Goal: Task Accomplishment & Management: Use online tool/utility

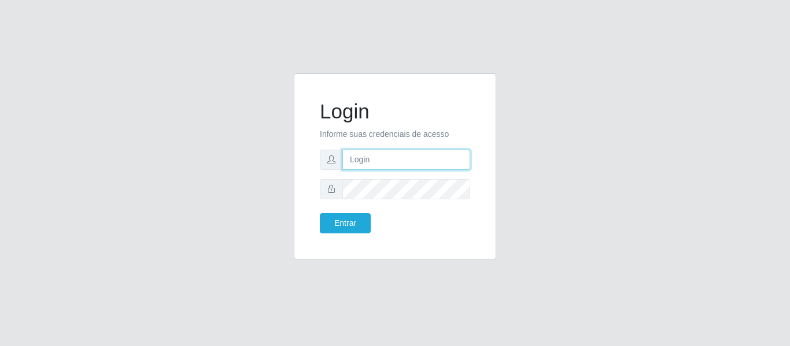
click at [403, 166] on input "text" at bounding box center [406, 160] width 128 height 20
type input "[EMAIL_ADDRESS][DOMAIN_NAME]"
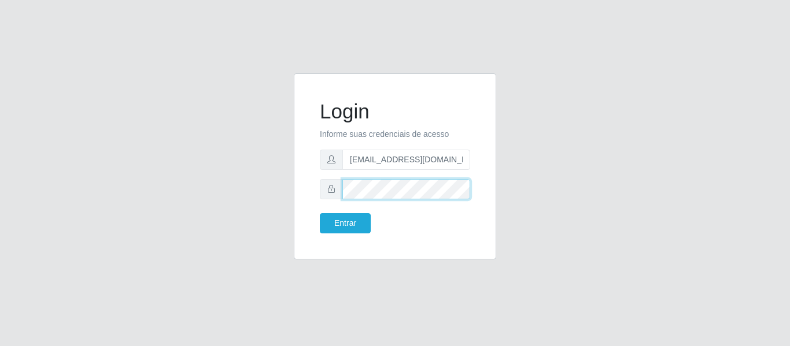
click at [320, 213] on button "Entrar" at bounding box center [345, 223] width 51 height 20
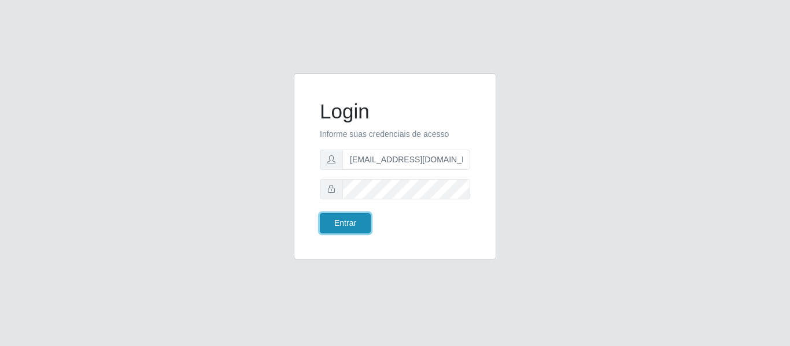
click at [351, 220] on button "Entrar" at bounding box center [345, 223] width 51 height 20
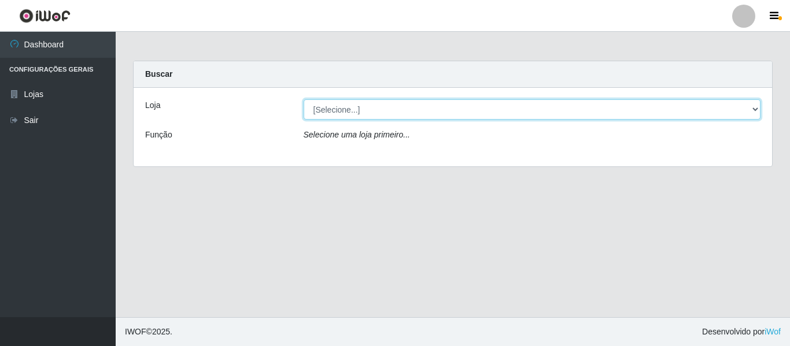
click at [374, 113] on select "[Selecione...] BomQueSó Agreste - Loja 2" at bounding box center [531, 109] width 457 height 20
select select "214"
click at [303, 99] on select "[Selecione...] BomQueSó Agreste - Loja 2" at bounding box center [531, 109] width 457 height 20
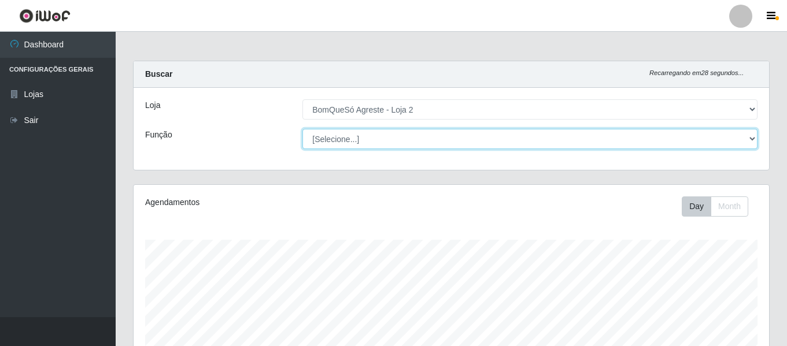
click at [383, 139] on select "[Selecione...] ASG ASG + ASG ++ Balconista Balconista + Balconista ++ Embalador…" at bounding box center [529, 139] width 455 height 20
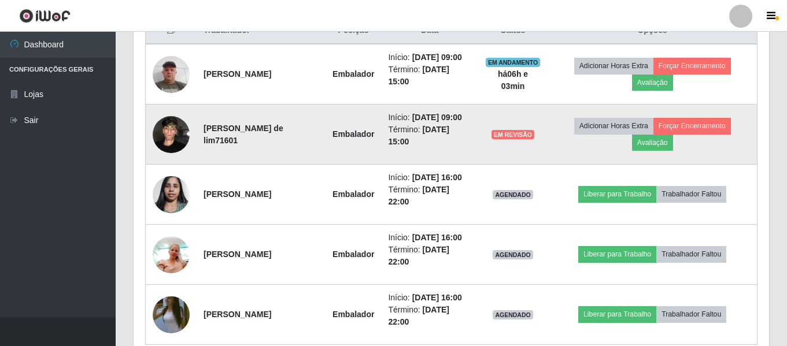
scroll to position [347, 0]
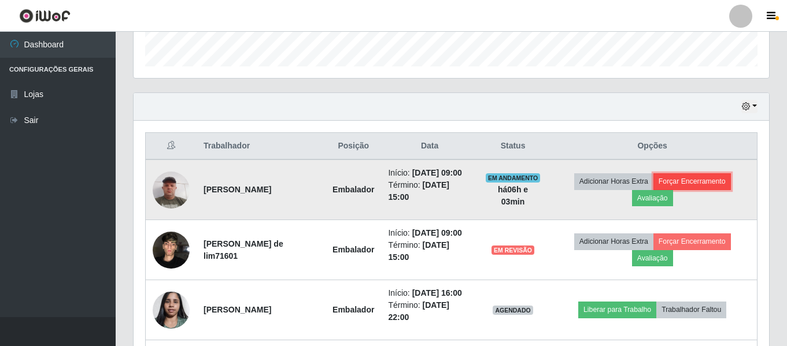
click at [676, 180] on button "Forçar Encerramento" at bounding box center [691, 181] width 77 height 16
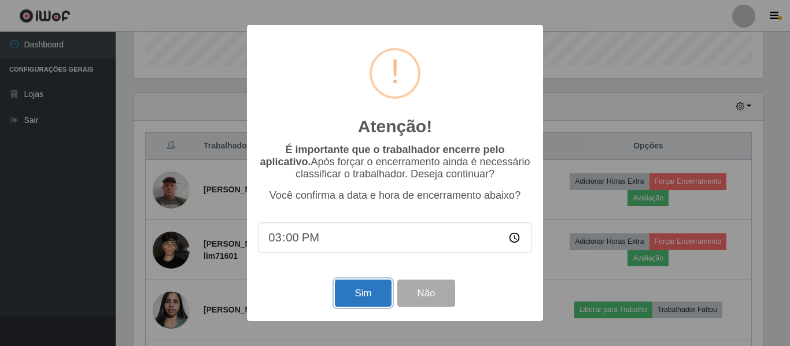
click at [376, 295] on button "Sim" at bounding box center [363, 293] width 56 height 27
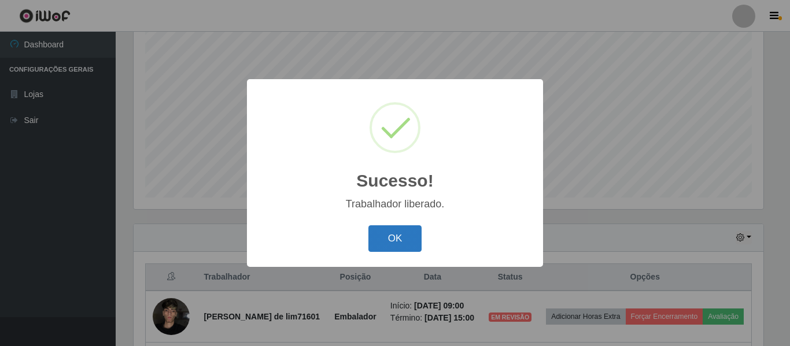
click at [400, 240] on button "OK" at bounding box center [395, 238] width 54 height 27
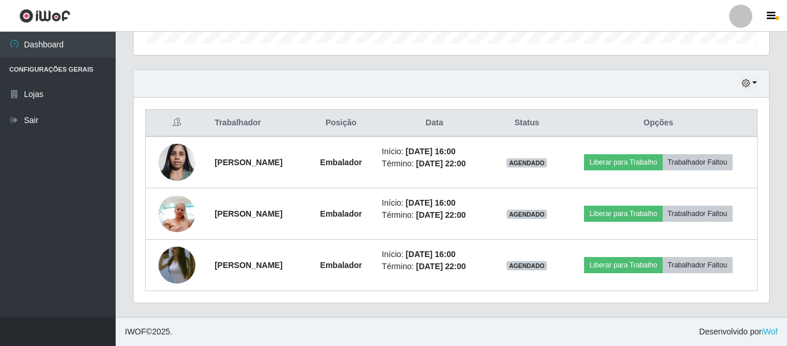
scroll to position [370, 0]
click at [497, 344] on footer "IWOF © 2025 . Desenvolvido por iWof" at bounding box center [451, 331] width 671 height 29
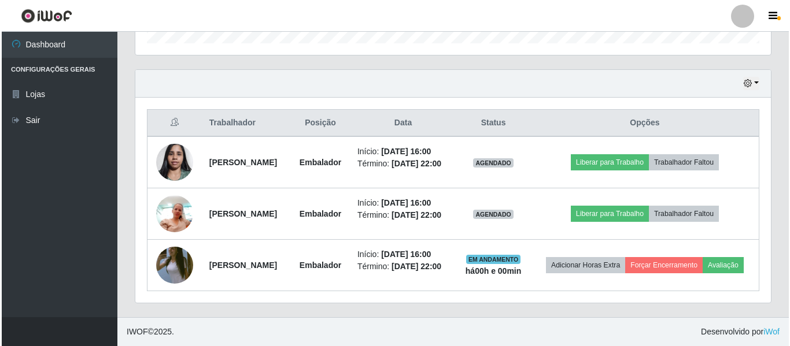
scroll to position [396, 0]
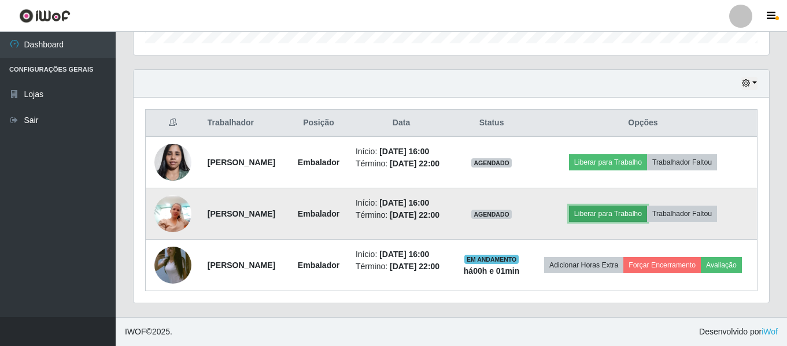
click at [609, 206] on button "Liberar para Trabalho" at bounding box center [608, 214] width 78 height 16
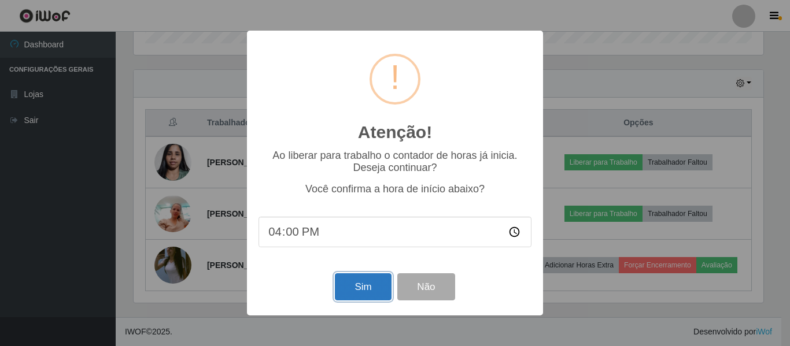
click at [342, 291] on button "Sim" at bounding box center [363, 286] width 56 height 27
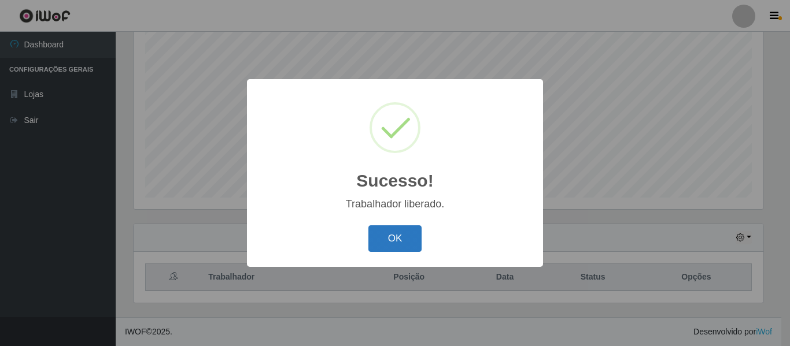
click at [407, 242] on button "OK" at bounding box center [395, 238] width 54 height 27
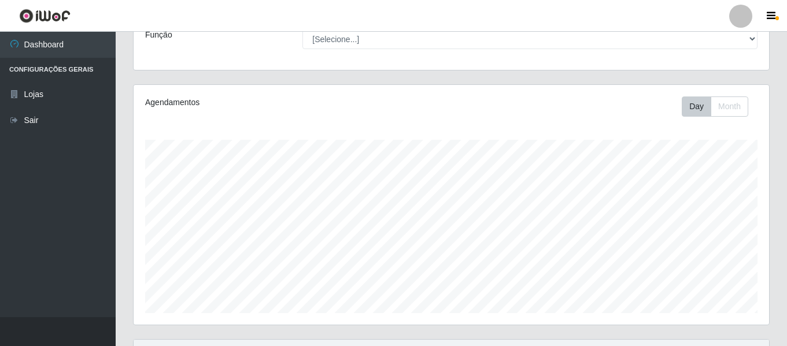
scroll to position [0, 0]
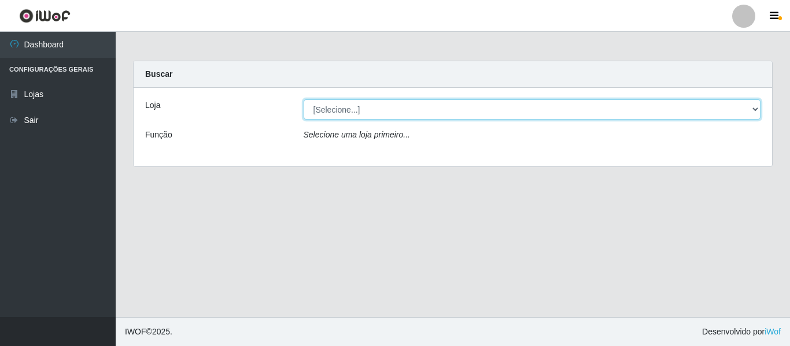
drag, startPoint x: 521, startPoint y: 108, endPoint x: 519, endPoint y: 114, distance: 6.6
click at [521, 108] on select "[Selecione...] BomQueSó Agreste - Loja 2" at bounding box center [531, 109] width 457 height 20
select select "214"
click at [303, 99] on select "[Selecione...] BomQueSó Agreste - Loja 2" at bounding box center [531, 109] width 457 height 20
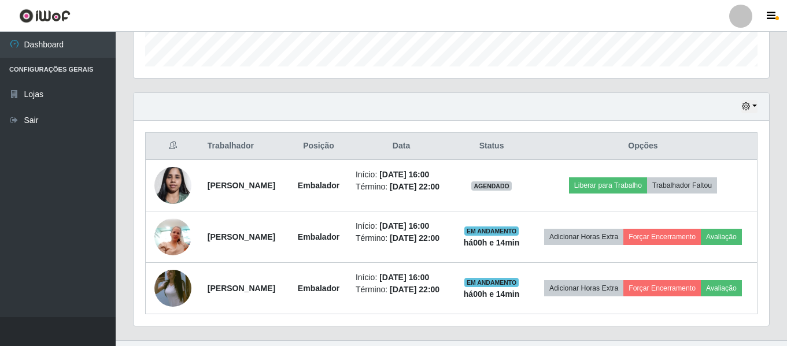
scroll to position [396, 0]
